Goal: Task Accomplishment & Management: Use online tool/utility

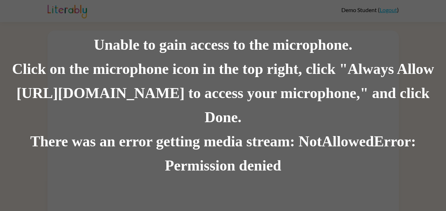
click at [137, 57] on div "Unable to gain access to the microphone." at bounding box center [223, 45] width 446 height 24
click at [212, 164] on div "There was an error getting media stream: NotAllowedError: Permission denied" at bounding box center [223, 154] width 446 height 48
click at [279, 45] on div "Unable to gain access to the microphone." at bounding box center [223, 45] width 446 height 24
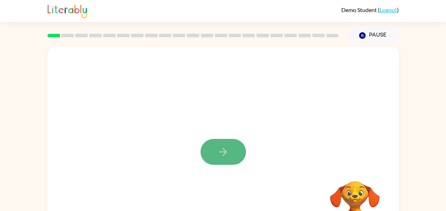
click at [215, 147] on button "button" at bounding box center [223, 152] width 45 height 26
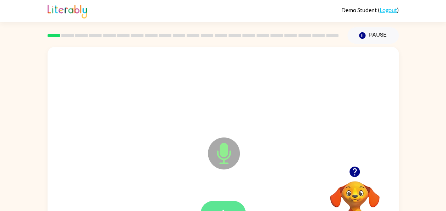
click at [223, 208] on icon "button" at bounding box center [223, 213] width 12 height 12
click at [230, 203] on button "button" at bounding box center [223, 214] width 45 height 26
click at [233, 207] on button "button" at bounding box center [223, 214] width 45 height 26
click at [231, 204] on button "button" at bounding box center [223, 214] width 45 height 26
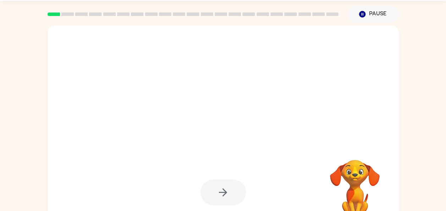
scroll to position [21, 0]
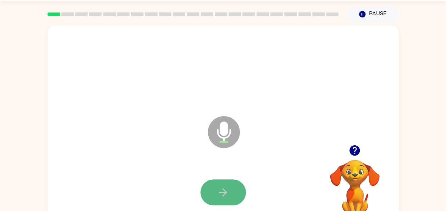
click at [227, 190] on icon "button" at bounding box center [223, 192] width 12 height 12
click at [229, 192] on icon "button" at bounding box center [223, 192] width 12 height 12
click at [228, 186] on icon "button" at bounding box center [223, 192] width 12 height 12
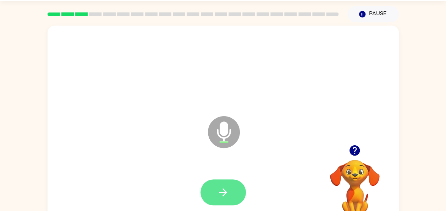
click at [229, 190] on icon "button" at bounding box center [223, 192] width 12 height 12
click at [235, 192] on button "button" at bounding box center [223, 192] width 45 height 26
click at [232, 192] on button "button" at bounding box center [223, 192] width 45 height 26
click at [229, 192] on button "button" at bounding box center [223, 192] width 45 height 26
click at [233, 193] on button "button" at bounding box center [223, 192] width 45 height 26
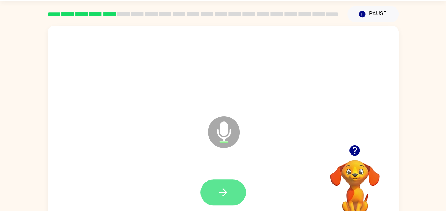
click at [224, 193] on icon "button" at bounding box center [223, 192] width 8 height 8
click at [228, 194] on icon "button" at bounding box center [223, 192] width 12 height 12
click at [225, 194] on icon "button" at bounding box center [223, 192] width 12 height 12
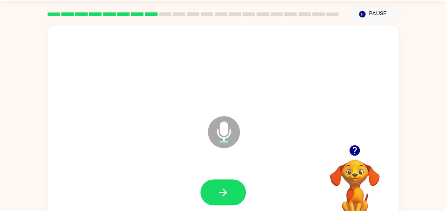
click at [356, 149] on icon "button" at bounding box center [355, 150] width 10 height 10
click at [356, 156] on icon "button" at bounding box center [355, 150] width 12 height 12
click at [356, 148] on icon "button" at bounding box center [355, 150] width 12 height 12
click at [227, 187] on icon "button" at bounding box center [223, 192] width 12 height 12
click at [224, 188] on icon "button" at bounding box center [223, 192] width 12 height 12
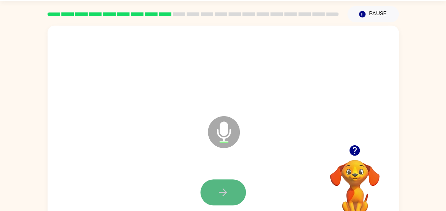
click at [227, 184] on button "button" at bounding box center [223, 192] width 45 height 26
click at [229, 191] on icon "button" at bounding box center [223, 192] width 12 height 12
click at [230, 192] on button "button" at bounding box center [223, 192] width 45 height 26
click at [225, 190] on icon "button" at bounding box center [223, 192] width 8 height 8
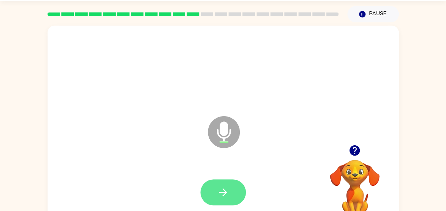
click at [227, 192] on icon "button" at bounding box center [223, 192] width 12 height 12
click at [232, 191] on button "button" at bounding box center [223, 192] width 45 height 26
click at [228, 190] on icon "button" at bounding box center [223, 192] width 12 height 12
click at [239, 193] on button "button" at bounding box center [223, 192] width 45 height 26
click at [228, 195] on icon "button" at bounding box center [223, 192] width 12 height 12
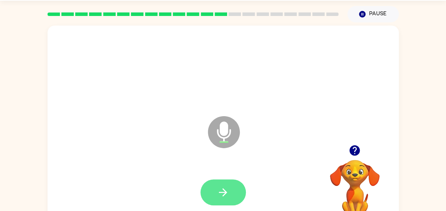
click at [224, 194] on icon "button" at bounding box center [223, 192] width 8 height 8
click at [229, 195] on button "button" at bounding box center [223, 192] width 45 height 26
click at [224, 192] on icon "button" at bounding box center [223, 192] width 8 height 8
click at [222, 194] on icon "button" at bounding box center [223, 192] width 12 height 12
click at [229, 190] on icon "button" at bounding box center [223, 192] width 12 height 12
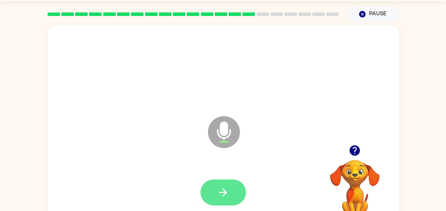
click at [227, 194] on icon "button" at bounding box center [223, 192] width 12 height 12
click at [231, 188] on button "button" at bounding box center [223, 192] width 45 height 26
click at [232, 188] on button "button" at bounding box center [223, 192] width 45 height 26
click at [224, 193] on icon "button" at bounding box center [223, 192] width 12 height 12
click at [233, 193] on button "button" at bounding box center [223, 192] width 45 height 26
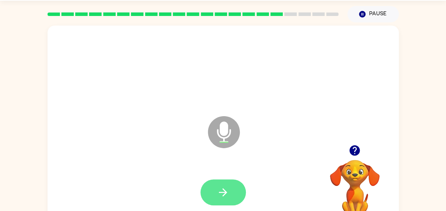
click at [235, 189] on button "button" at bounding box center [223, 192] width 45 height 26
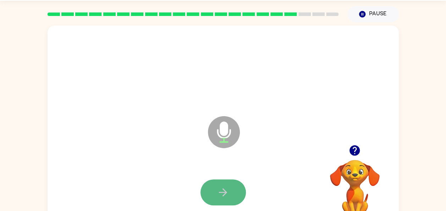
click at [236, 186] on button "button" at bounding box center [223, 192] width 45 height 26
click at [233, 195] on button "button" at bounding box center [223, 192] width 45 height 26
click at [229, 191] on button "button" at bounding box center [223, 192] width 45 height 26
click at [233, 196] on button "button" at bounding box center [223, 192] width 45 height 26
click at [220, 190] on icon "button" at bounding box center [223, 192] width 12 height 12
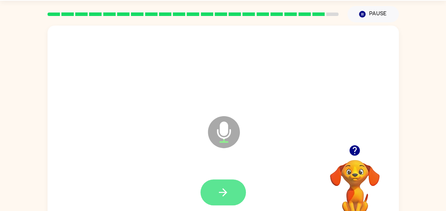
click at [231, 196] on button "button" at bounding box center [223, 192] width 45 height 26
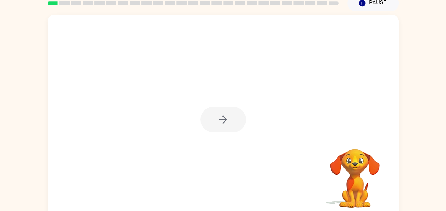
scroll to position [32, 0]
click at [237, 124] on div at bounding box center [223, 120] width 45 height 26
click at [216, 124] on div at bounding box center [223, 120] width 45 height 26
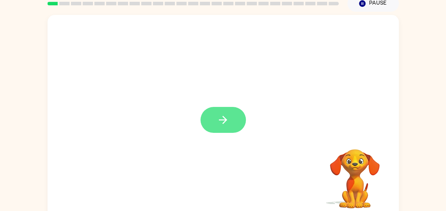
click at [224, 116] on icon "button" at bounding box center [223, 120] width 12 height 12
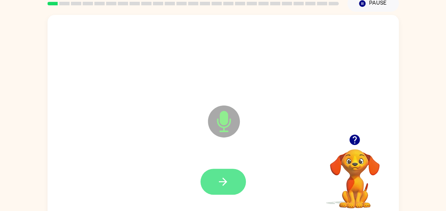
click at [234, 182] on button "button" at bounding box center [223, 182] width 45 height 26
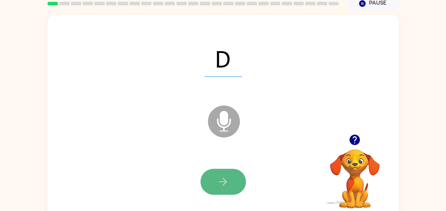
click at [231, 180] on button "button" at bounding box center [223, 182] width 45 height 26
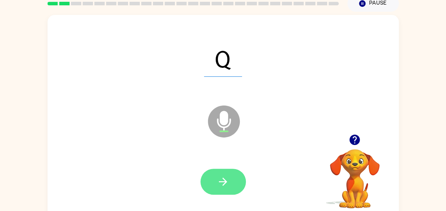
click at [230, 180] on button "button" at bounding box center [223, 182] width 45 height 26
click at [227, 185] on icon "button" at bounding box center [223, 181] width 12 height 12
click at [228, 186] on icon "button" at bounding box center [223, 181] width 12 height 12
click at [228, 181] on icon "button" at bounding box center [223, 181] width 12 height 12
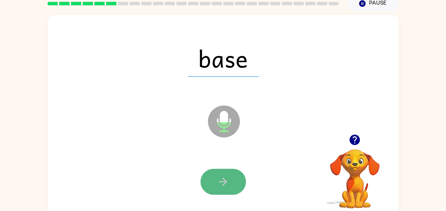
click at [228, 181] on icon "button" at bounding box center [223, 181] width 12 height 12
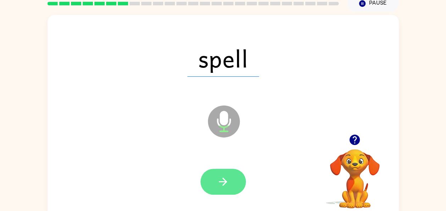
click at [233, 186] on button "button" at bounding box center [223, 182] width 45 height 26
click at [226, 179] on icon "button" at bounding box center [223, 181] width 12 height 12
click at [230, 182] on button "button" at bounding box center [223, 182] width 45 height 26
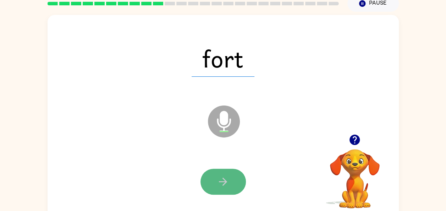
click at [228, 178] on icon "button" at bounding box center [223, 181] width 12 height 12
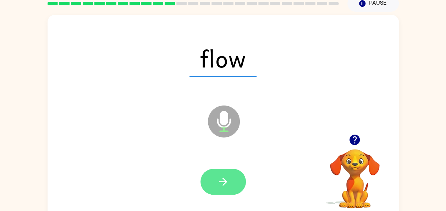
click at [230, 190] on button "button" at bounding box center [223, 182] width 45 height 26
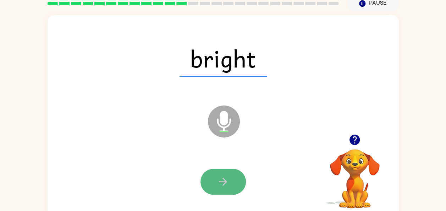
click at [230, 182] on button "button" at bounding box center [223, 182] width 45 height 26
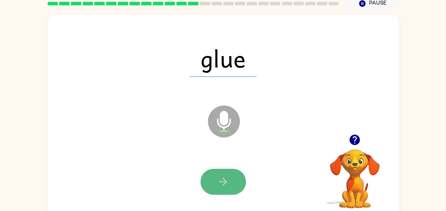
click at [233, 181] on button "button" at bounding box center [223, 182] width 45 height 26
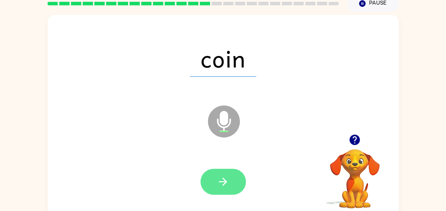
click at [231, 185] on button "button" at bounding box center [223, 182] width 45 height 26
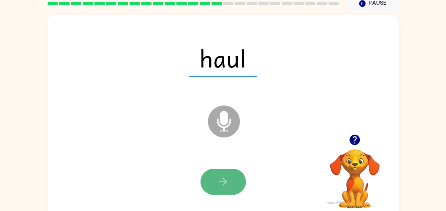
click at [225, 186] on icon "button" at bounding box center [223, 181] width 12 height 12
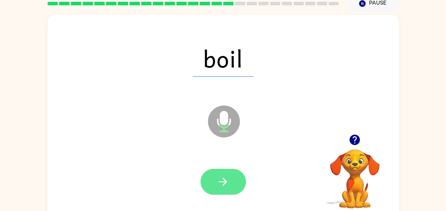
click at [226, 184] on icon "button" at bounding box center [223, 181] width 12 height 12
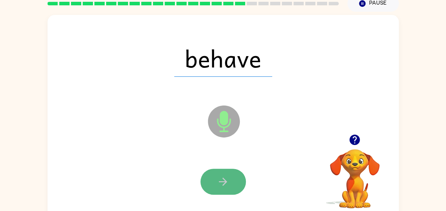
click at [229, 182] on icon "button" at bounding box center [223, 181] width 12 height 12
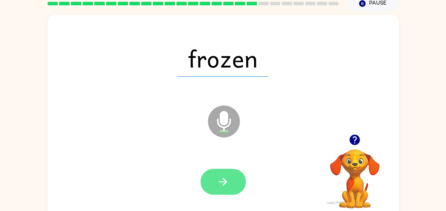
click at [226, 180] on icon "button" at bounding box center [223, 182] width 8 height 8
click at [227, 180] on icon "button" at bounding box center [223, 181] width 12 height 12
click at [228, 183] on icon "button" at bounding box center [223, 181] width 12 height 12
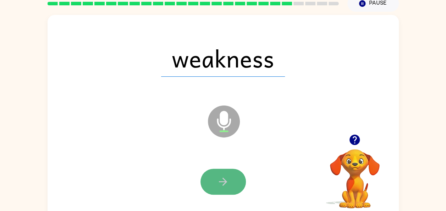
click at [226, 181] on icon "button" at bounding box center [223, 182] width 8 height 8
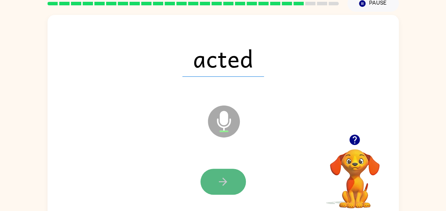
click at [226, 183] on icon "button" at bounding box center [223, 182] width 8 height 8
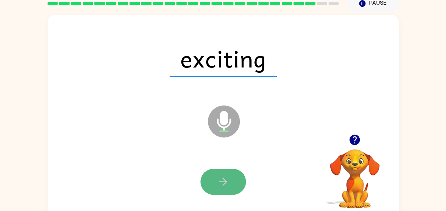
click at [231, 183] on button "button" at bounding box center [223, 182] width 45 height 26
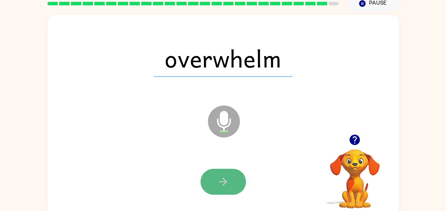
click at [231, 179] on button "button" at bounding box center [223, 182] width 45 height 26
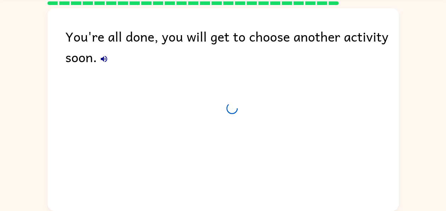
scroll to position [26, 0]
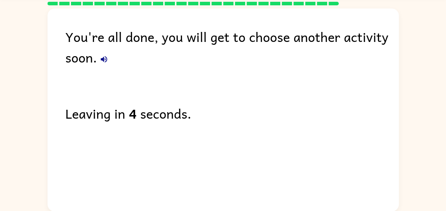
click at [228, 160] on div "You're all done, you will get to choose another activity soon. Leaving in 4 sec…" at bounding box center [224, 108] width 352 height 199
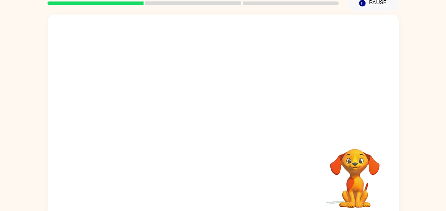
scroll to position [33, 0]
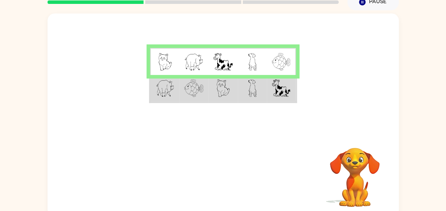
click at [275, 95] on img at bounding box center [281, 88] width 18 height 18
click at [233, 85] on td at bounding box center [222, 88] width 29 height 27
click at [189, 97] on td at bounding box center [193, 88] width 29 height 27
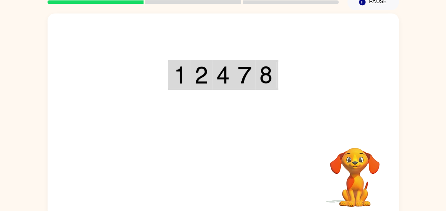
click at [226, 186] on div "Your browser must support playing .mp4 files to use Literably. Please try using…" at bounding box center [224, 114] width 352 height 203
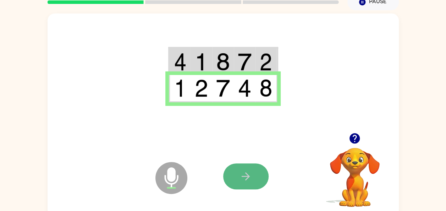
click at [261, 176] on button "button" at bounding box center [245, 176] width 45 height 26
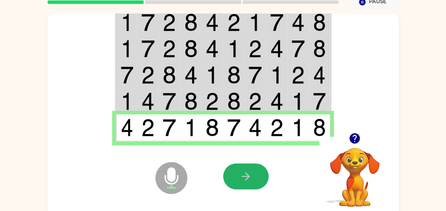
click at [261, 176] on button "button" at bounding box center [245, 176] width 45 height 26
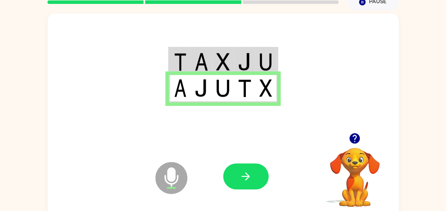
click at [250, 65] on img at bounding box center [244, 62] width 13 height 18
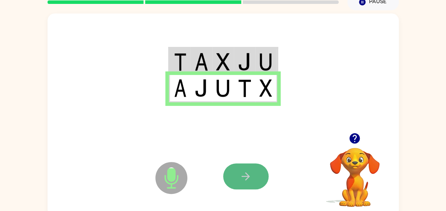
click at [249, 180] on icon "button" at bounding box center [246, 176] width 12 height 12
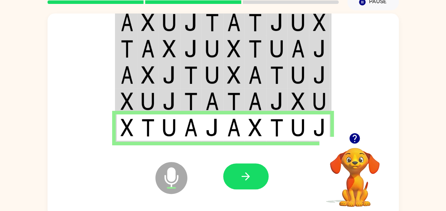
click at [249, 180] on icon "button" at bounding box center [246, 176] width 12 height 12
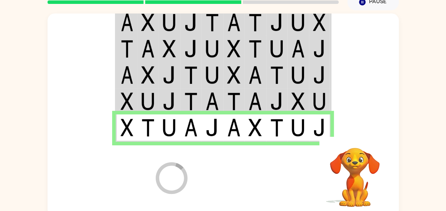
scroll to position [26, 0]
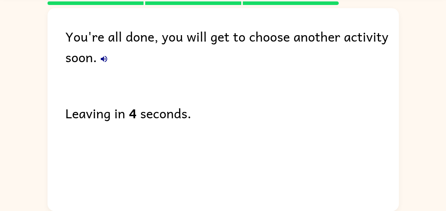
click at [249, 180] on div "You're all done, you will get to choose another activity soon. Leaving in 4 sec…" at bounding box center [224, 107] width 352 height 199
